Goal: Task Accomplishment & Management: Use online tool/utility

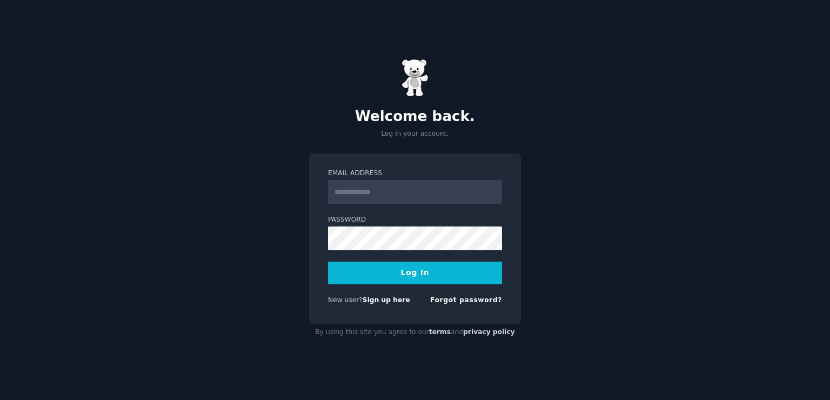
type input "**********"
click at [432, 275] on button "Log In" at bounding box center [415, 273] width 174 height 23
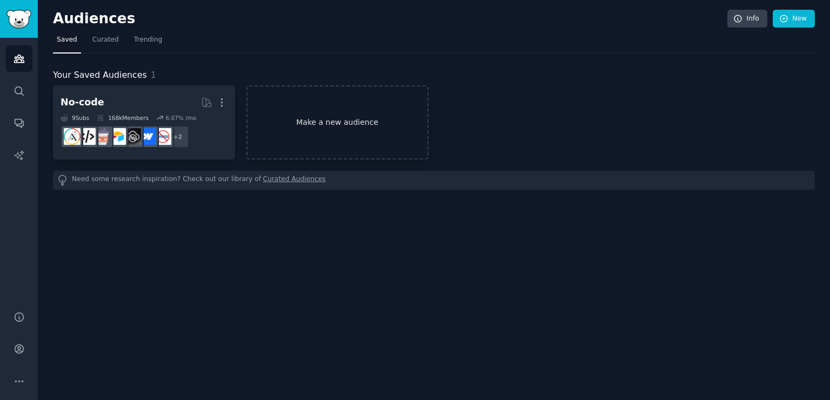
click at [350, 144] on link "Make a new audience" at bounding box center [337, 122] width 182 height 74
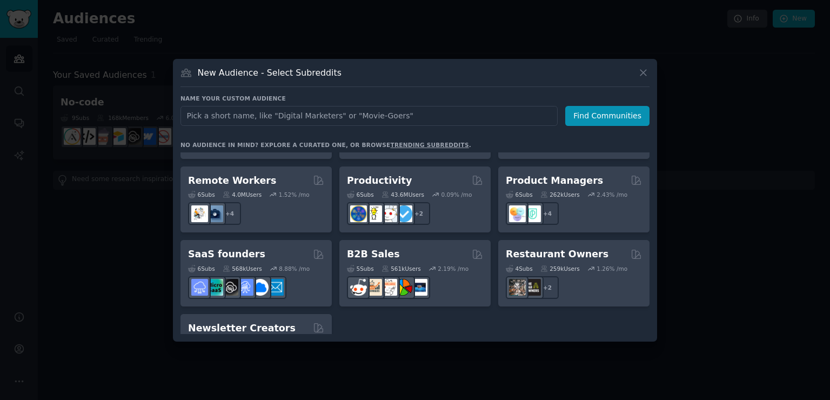
scroll to position [843, 0]
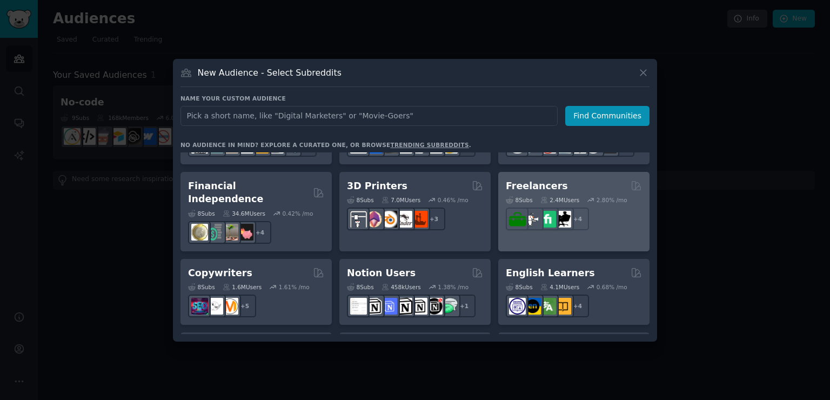
scroll to position [627, 0]
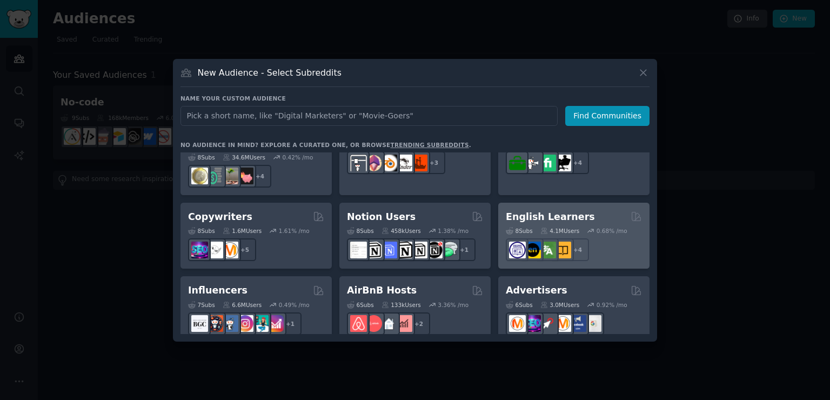
click at [536, 210] on h2 "English Learners" at bounding box center [550, 217] width 89 height 14
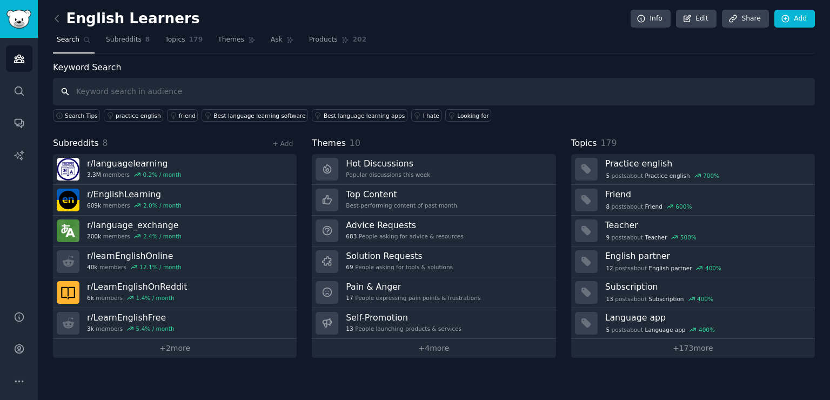
click at [647, 86] on input "text" at bounding box center [434, 92] width 762 height 28
